Goal: Information Seeking & Learning: Learn about a topic

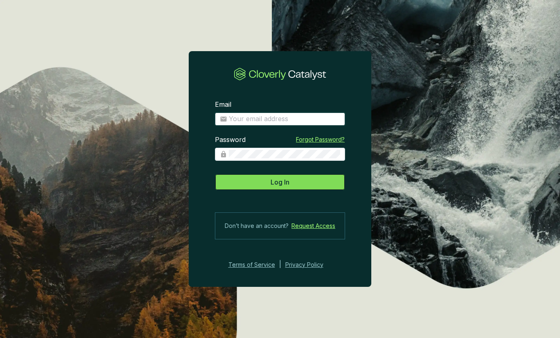
type input "[PERSON_NAME][EMAIL_ADDRESS][DOMAIN_NAME]"
click at [316, 181] on button "Log In" at bounding box center [280, 182] width 130 height 16
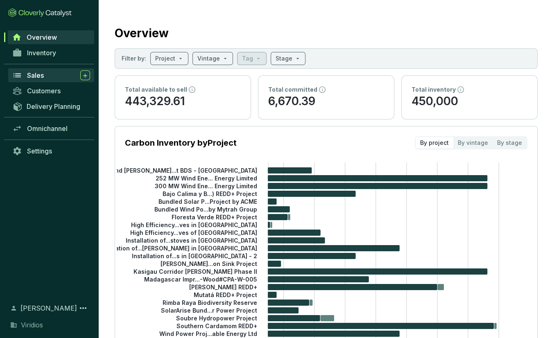
click at [46, 74] on div "Sales" at bounding box center [58, 75] width 63 height 10
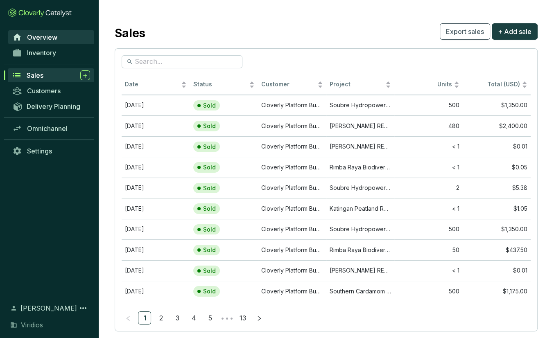
click at [48, 38] on span "Overview" at bounding box center [42, 37] width 30 height 8
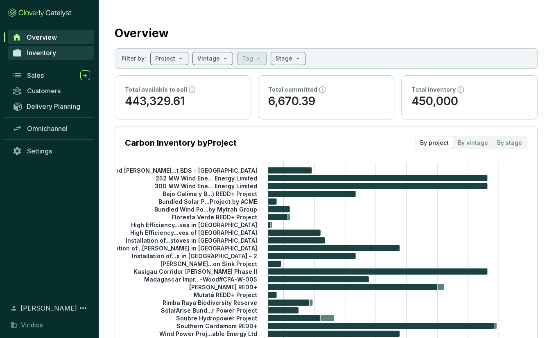
click at [46, 57] on span "Inventory" at bounding box center [41, 53] width 29 height 8
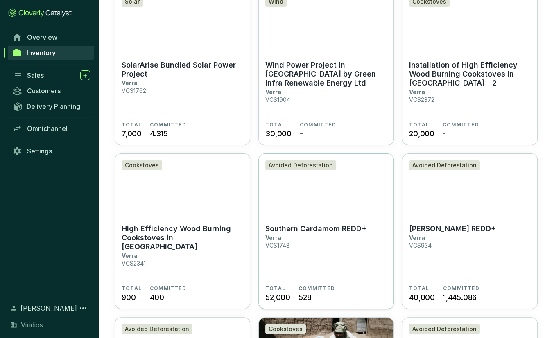
scroll to position [82, 0]
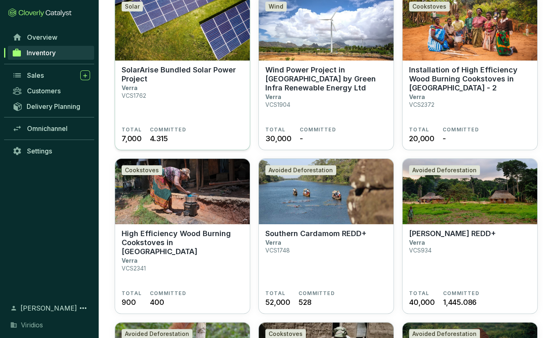
click at [222, 84] on section "SolarArise Bundled Solar Power Project Verra VCS1762" at bounding box center [183, 96] width 122 height 61
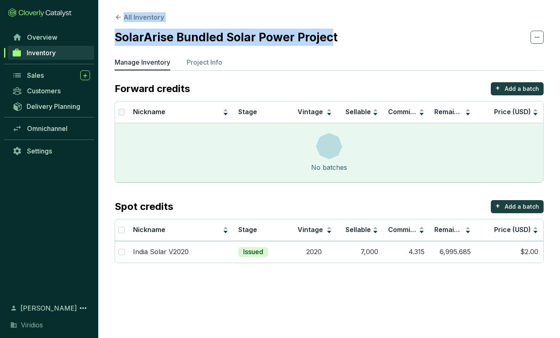
drag, startPoint x: 124, startPoint y: 25, endPoint x: 108, endPoint y: 20, distance: 17.0
click at [108, 20] on section "All Inventory SolarArise Bundled Solar Power Project Manage Inventory Project I…" at bounding box center [329, 140] width 462 height 280
click at [109, 29] on section "All Inventory SolarArise Bundled Solar Power Project Manage Inventory Project I…" at bounding box center [329, 140] width 462 height 280
drag, startPoint x: 113, startPoint y: 37, endPoint x: 341, endPoint y: 41, distance: 228.1
click at [341, 41] on section "All Inventory SolarArise Bundled Solar Power Project Manage Inventory Project I…" at bounding box center [329, 140] width 462 height 280
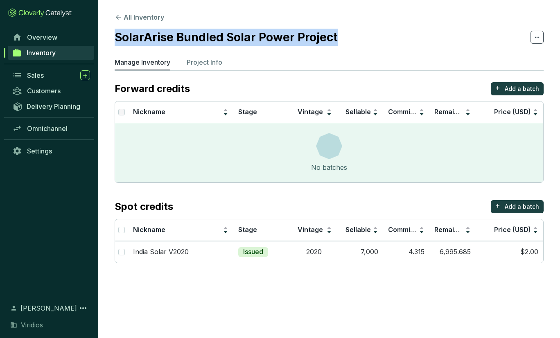
copy h2 "SolarArise Bundled Solar Power Project"
click at [132, 14] on button "All Inventory" at bounding box center [140, 17] width 50 height 10
